Goal: Find specific page/section: Find specific page/section

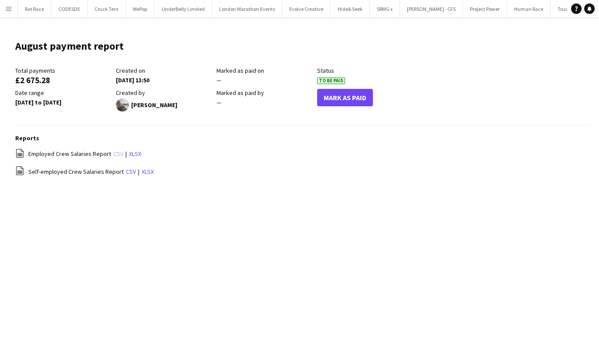
click at [119, 153] on link "csv" at bounding box center [118, 154] width 10 height 8
click at [14, 7] on button "Menu" at bounding box center [8, 8] width 17 height 17
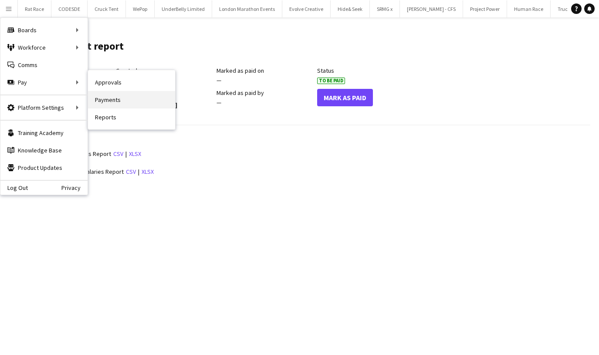
click at [111, 102] on link "Payments" at bounding box center [131, 99] width 87 height 17
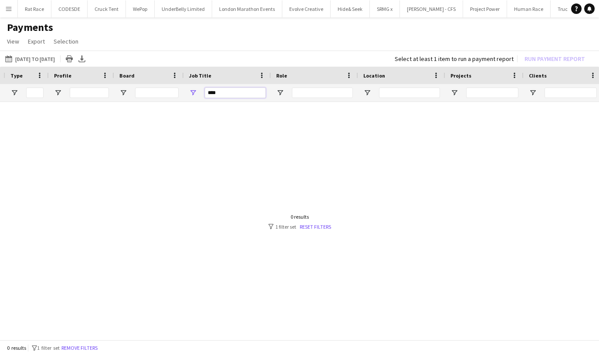
drag, startPoint x: 228, startPoint y: 93, endPoint x: 189, endPoint y: 93, distance: 38.8
click at [189, 93] on div "****" at bounding box center [227, 92] width 87 height 17
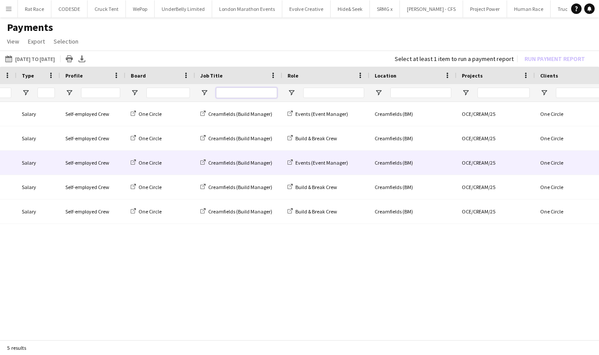
scroll to position [0, 691]
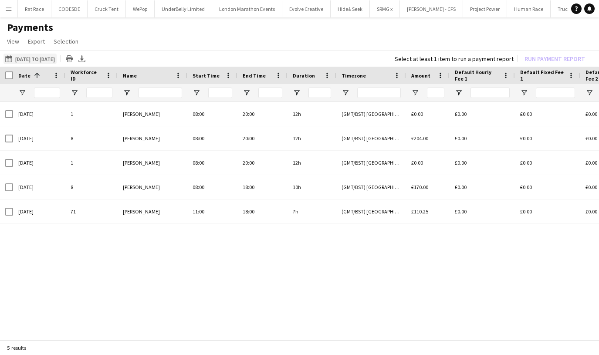
click at [32, 60] on button "[DATE] to [DATE] [DATE] to [DATE]" at bounding box center [29, 59] width 53 height 10
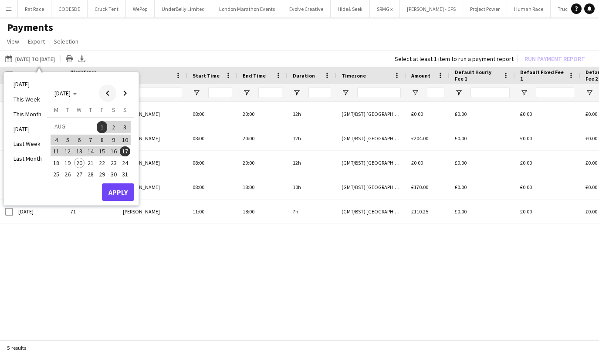
click at [112, 91] on span "Previous month" at bounding box center [107, 93] width 17 height 17
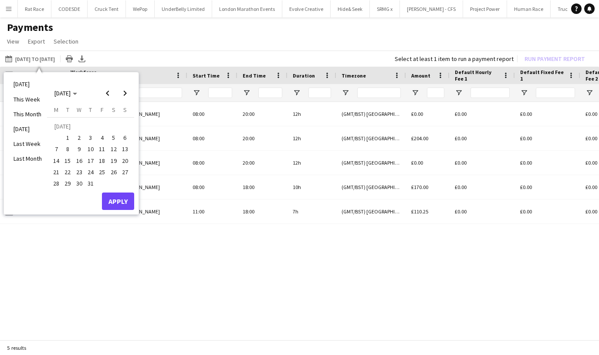
click at [66, 137] on span "1" at bounding box center [68, 138] width 10 height 10
click at [127, 99] on span "Next month" at bounding box center [124, 93] width 17 height 17
click at [79, 161] on span "20" at bounding box center [79, 163] width 10 height 10
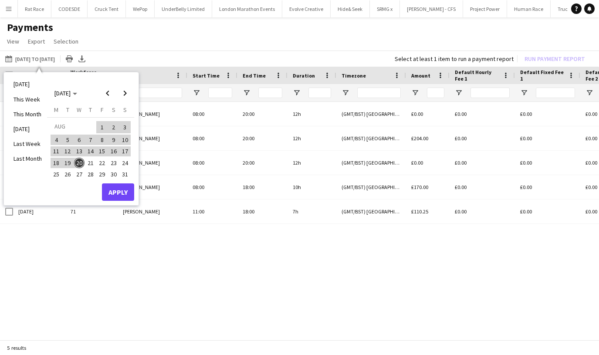
click at [113, 184] on button "Apply" at bounding box center [118, 192] width 32 height 17
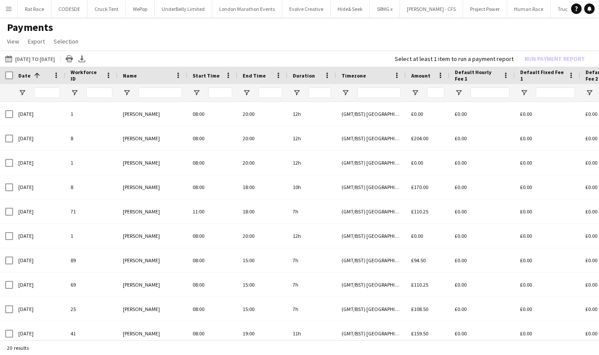
click at [109, 37] on app-page-menu "View Customise view Customise filters Reset Filters Reset View Reset All Export…" at bounding box center [299, 42] width 599 height 17
click at [72, 11] on button "CODESDE Close" at bounding box center [69, 8] width 36 height 17
